Goal: Task Accomplishment & Management: Use online tool/utility

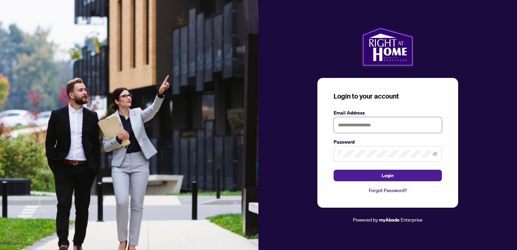
click at [345, 125] on input "text" at bounding box center [388, 125] width 108 height 16
type input "**********"
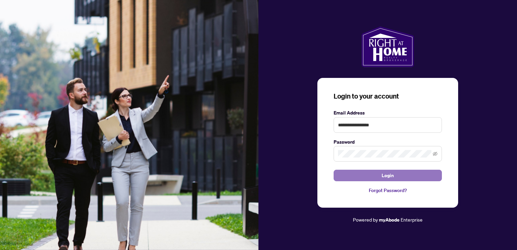
click at [390, 175] on span "Login" at bounding box center [388, 175] width 12 height 11
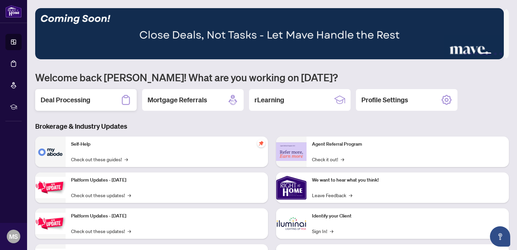
click at [77, 99] on h2 "Deal Processing" at bounding box center [66, 99] width 50 height 9
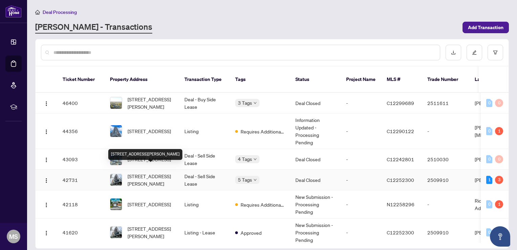
click at [162, 172] on span "[STREET_ADDRESS][PERSON_NAME]" at bounding box center [151, 179] width 46 height 15
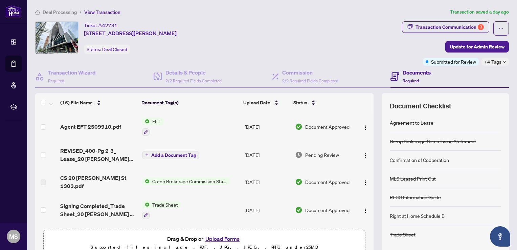
click at [150, 120] on span "EFT" at bounding box center [157, 120] width 14 height 7
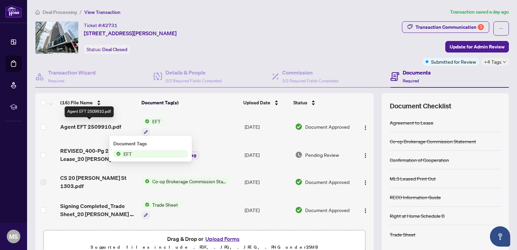
click at [104, 125] on span "Agent EFT 2509910.pdf" at bounding box center [90, 126] width 61 height 8
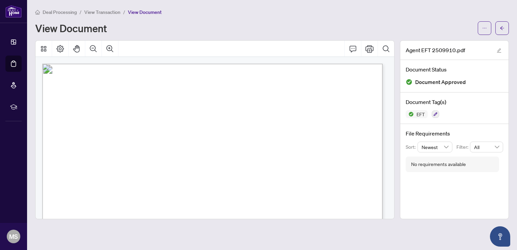
click at [64, 11] on span "Deal Processing" at bounding box center [60, 12] width 34 height 6
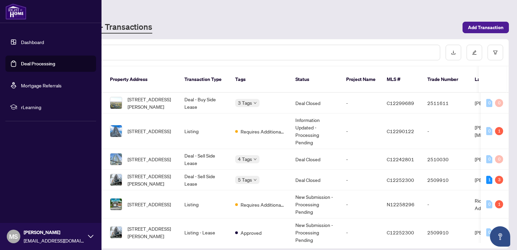
click at [92, 235] on icon at bounding box center [90, 235] width 5 height 3
click at [29, 197] on span "Logout" at bounding box center [27, 195] width 15 height 11
